Goal: Find specific page/section: Find specific page/section

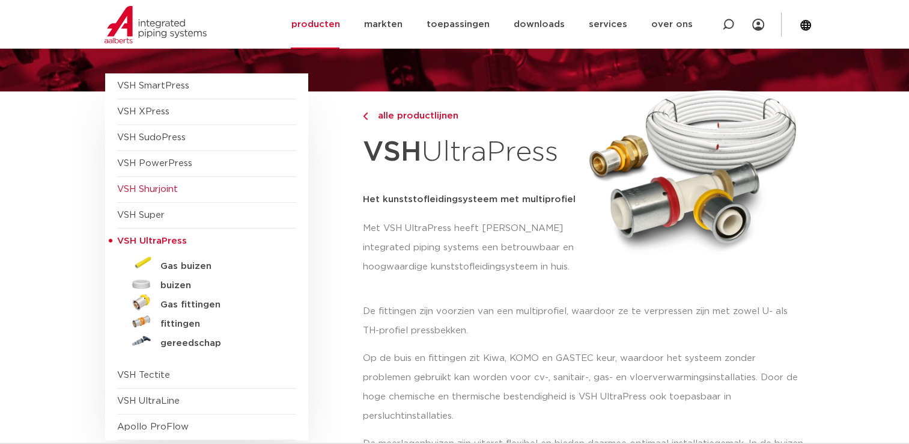
scroll to position [120, 0]
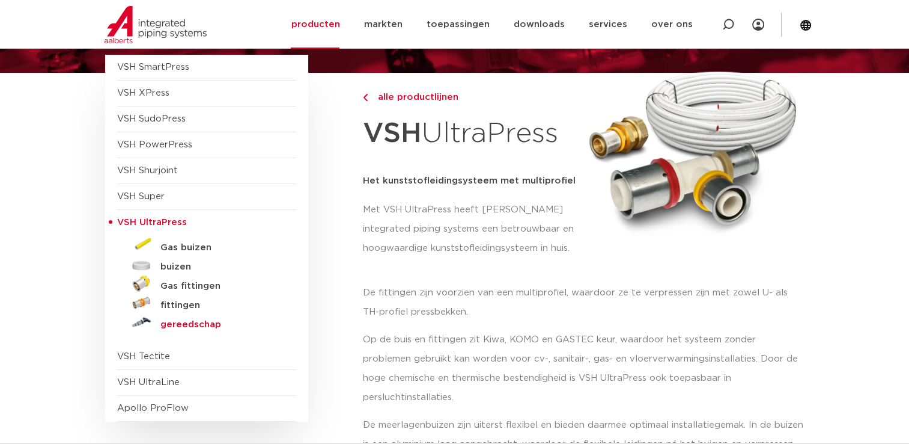
click at [189, 321] on h5 "gereedschap" at bounding box center [219, 324] width 119 height 11
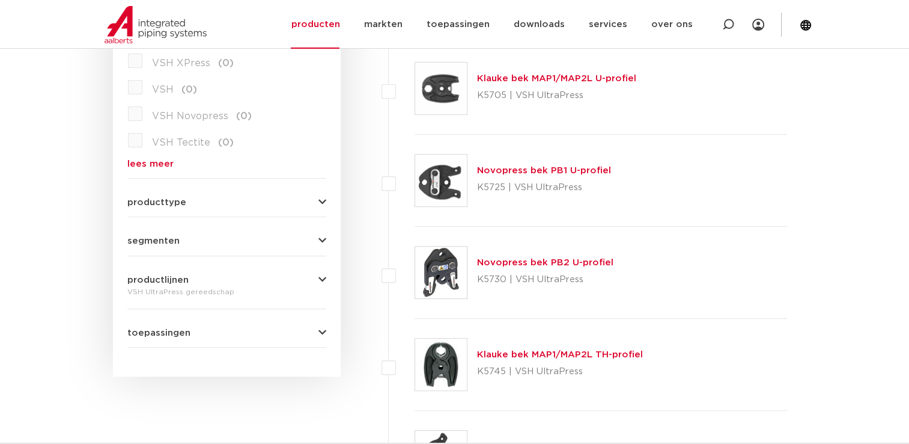
scroll to position [421, 0]
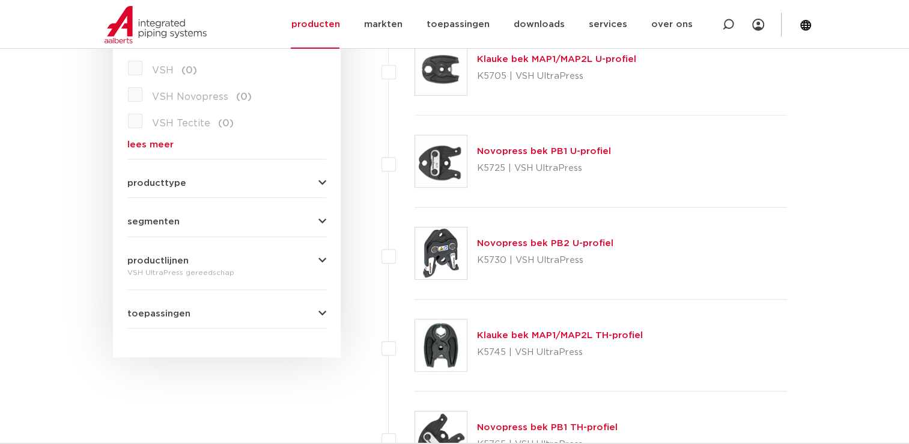
click at [209, 259] on button "productlijnen" at bounding box center [226, 260] width 199 height 9
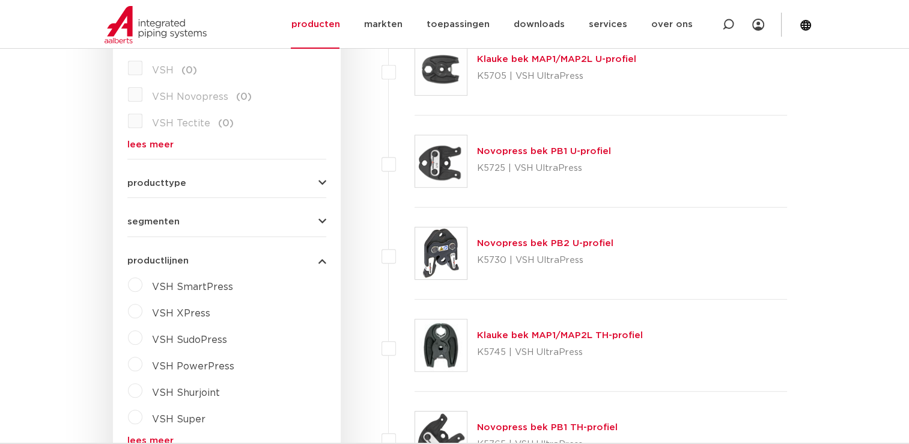
scroll to position [481, 0]
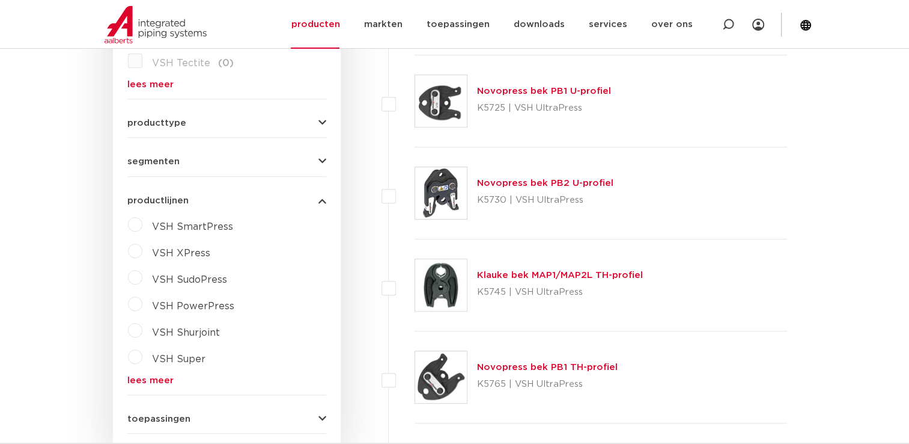
click at [197, 253] on span "VSH XPress" at bounding box center [181, 253] width 58 height 10
click at [182, 331] on span "VSH PowerPress" at bounding box center [193, 333] width 82 height 10
click at [303, 330] on select "maak een keuze VSH PowerPress fittingen VSH PowerPress appendages VSH PowerPres…" at bounding box center [237, 333] width 171 height 27
select select "4389"
click at [152, 320] on select "maak een keuze VSH PowerPress fittingen VSH PowerPress appendages VSH PowerPres…" at bounding box center [237, 333] width 171 height 27
